Goal: Register for event/course

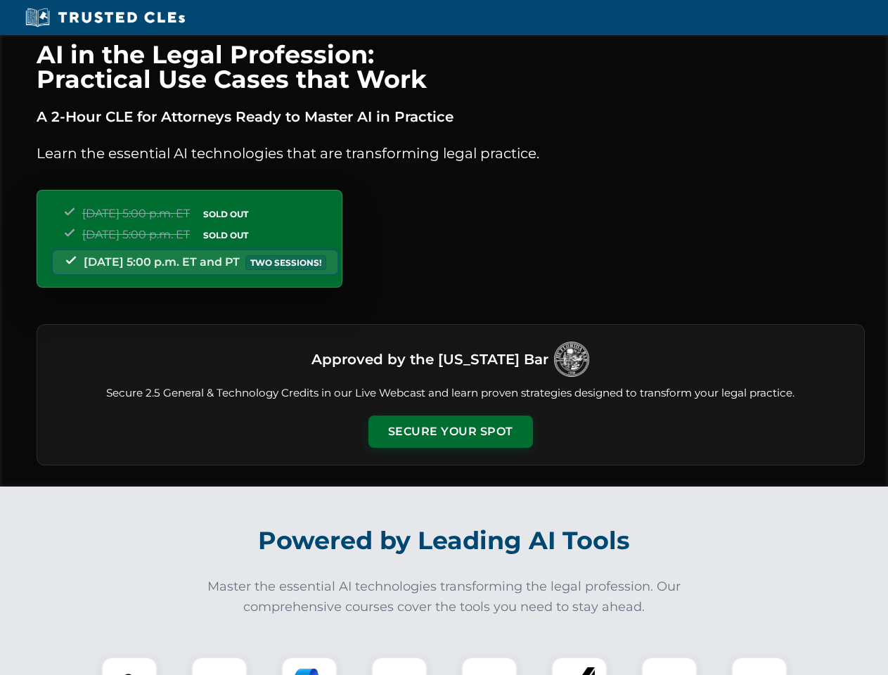
click at [450, 432] on button "Secure Your Spot" at bounding box center [451, 432] width 165 height 32
click at [129, 666] on img at bounding box center [129, 685] width 41 height 41
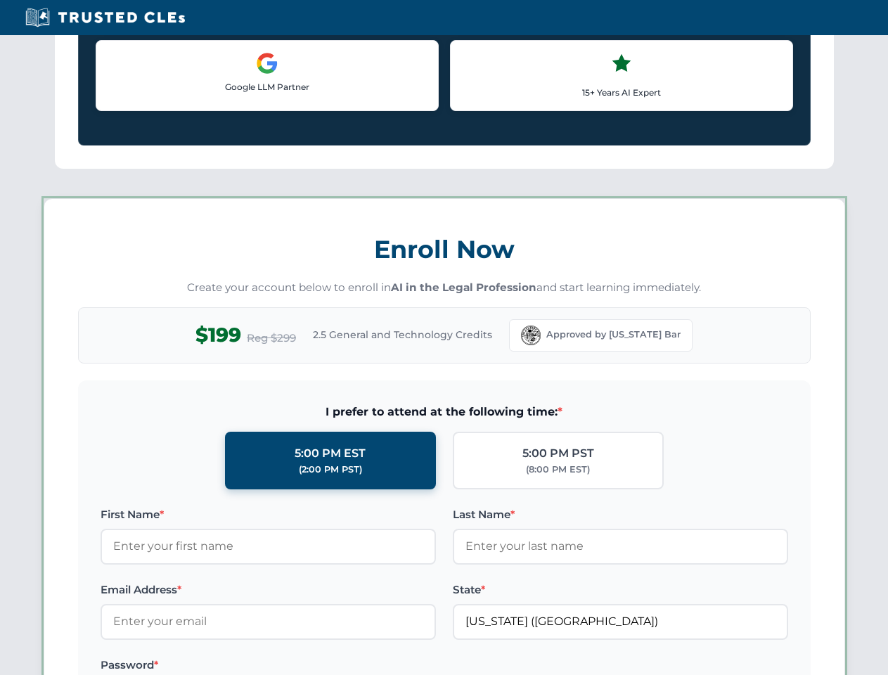
click at [309, 666] on label "Password *" at bounding box center [268, 665] width 335 height 17
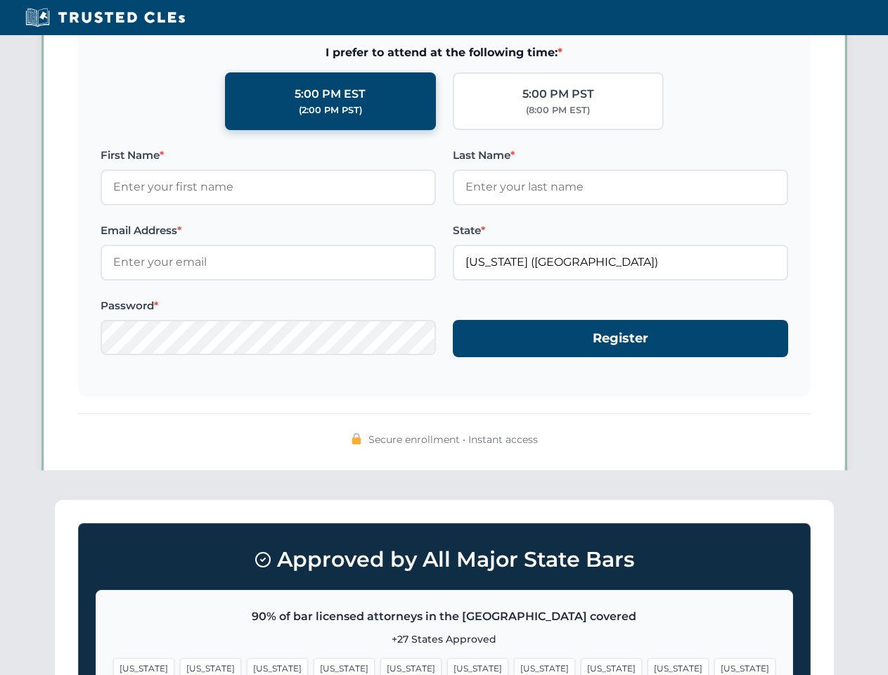
click at [648, 666] on span "[US_STATE]" at bounding box center [678, 668] width 61 height 20
